Goal: Check status: Check status

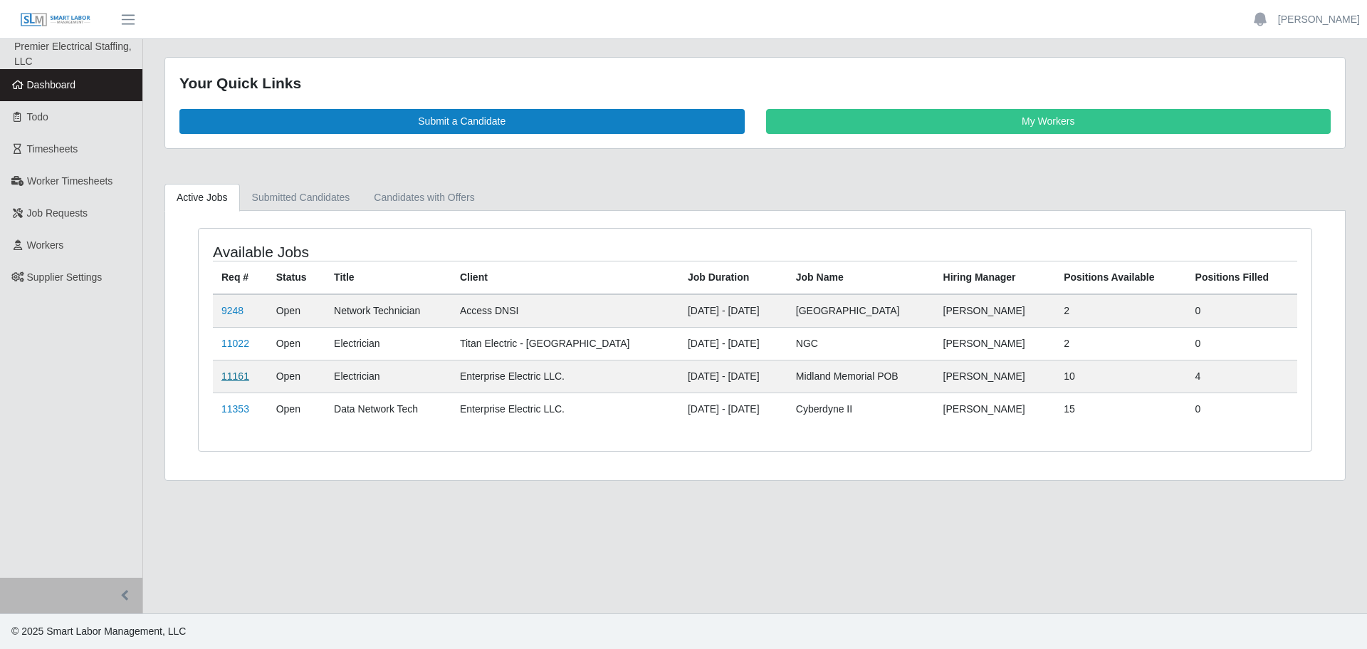
click at [240, 377] on link "11161" at bounding box center [236, 375] width 28 height 11
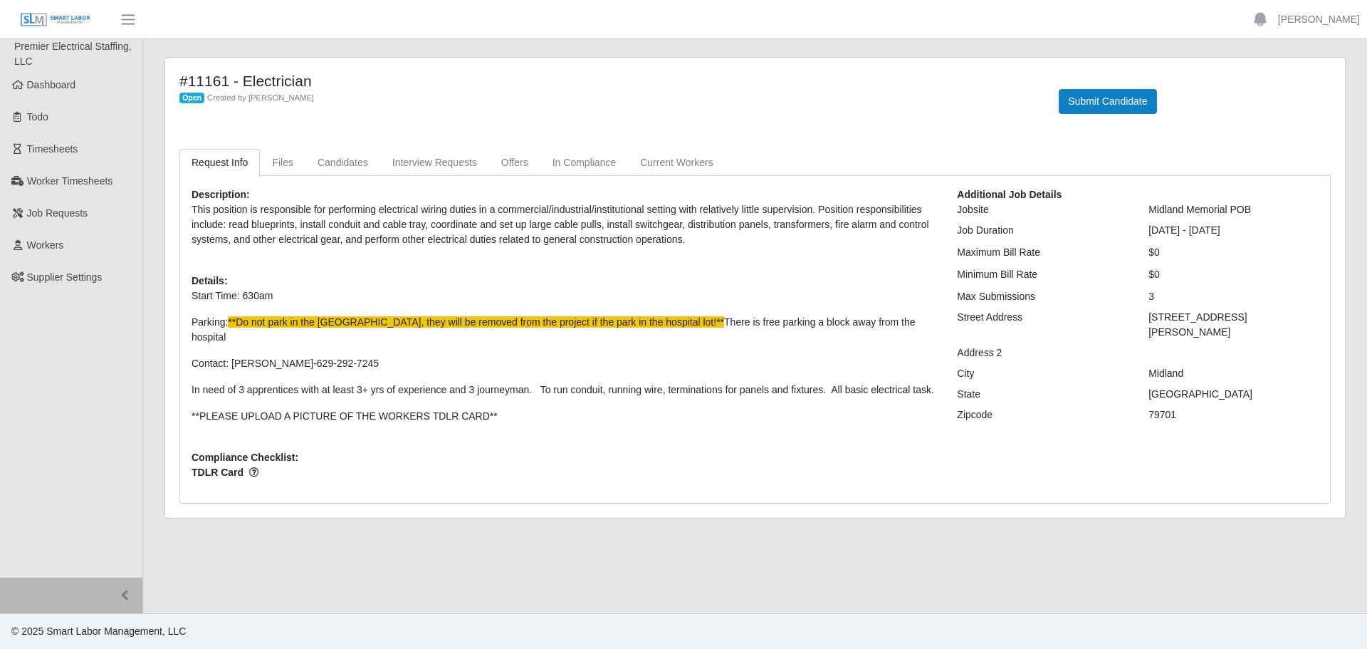
drag, startPoint x: 174, startPoint y: 71, endPoint x: 1365, endPoint y: 455, distance: 1252.1
click at [1365, 455] on div "#11161 - Electrician Open Created by Valentin Castillo Submit Candidate Request…" at bounding box center [755, 296] width 1224 height 479
drag, startPoint x: 567, startPoint y: 459, endPoint x: 552, endPoint y: 452, distance: 16.3
click at [567, 465] on span "TDLR Card" at bounding box center [564, 472] width 744 height 15
click at [43, 80] on span "Dashboard" at bounding box center [51, 84] width 49 height 11
